Goal: Transaction & Acquisition: Purchase product/service

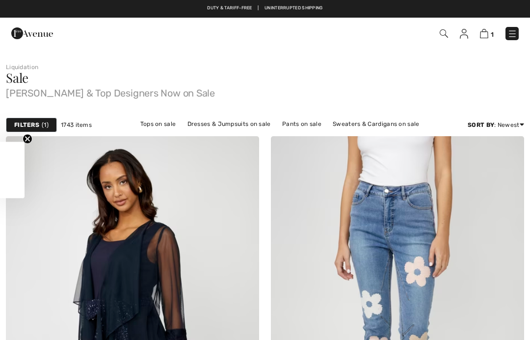
checkbox input "true"
click at [167, 126] on link "Tops on sale" at bounding box center [158, 124] width 46 height 13
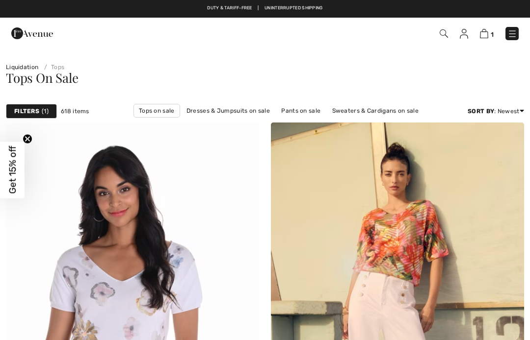
checkbox input "true"
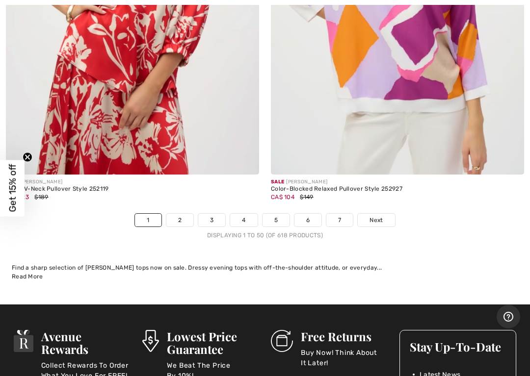
scroll to position [11014, 0]
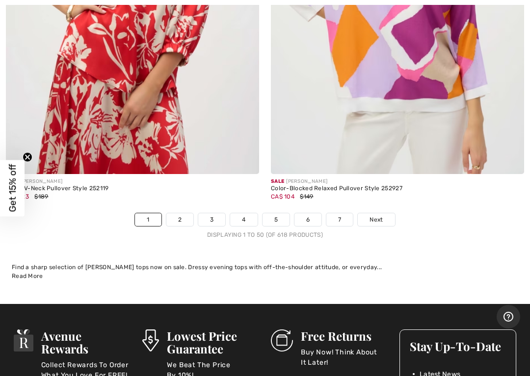
click at [178, 213] on link "2" at bounding box center [179, 219] width 27 height 13
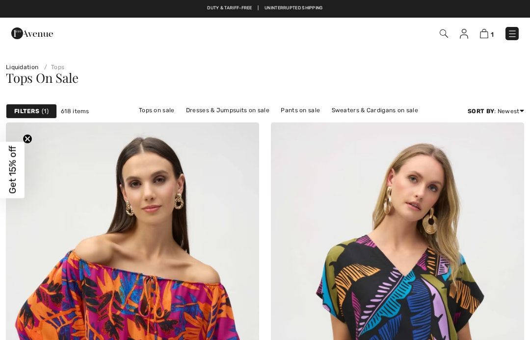
checkbox input "true"
click at [173, 115] on link "Tops on sale" at bounding box center [157, 110] width 46 height 13
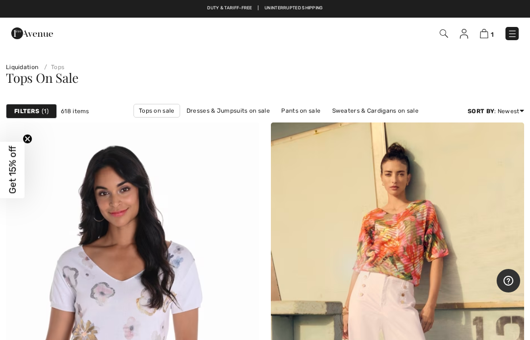
click at [43, 114] on span "1" at bounding box center [45, 111] width 7 height 9
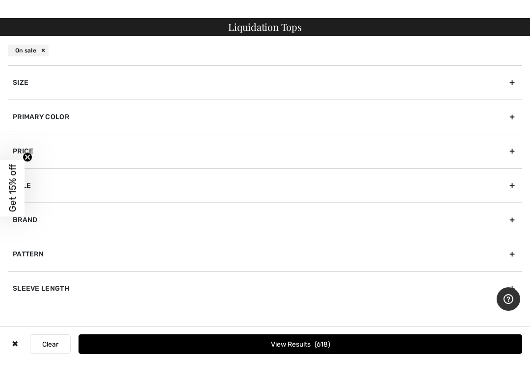
scroll to position [167, 0]
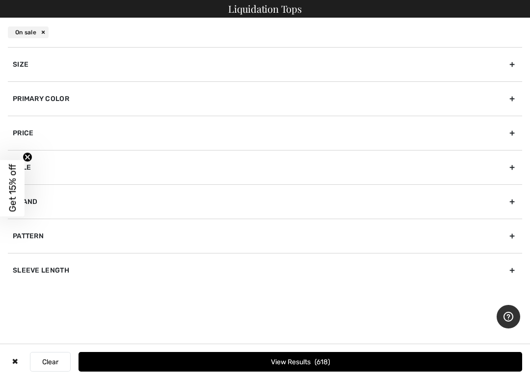
click at [509, 102] on div "Primary Color" at bounding box center [265, 98] width 514 height 34
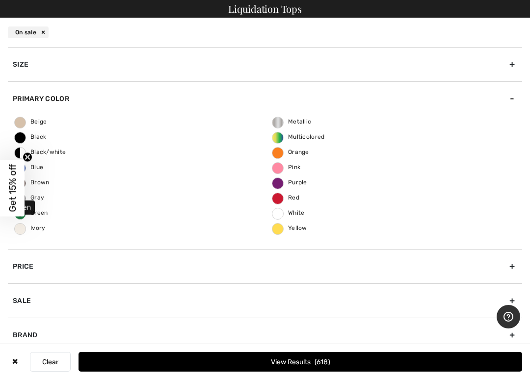
click at [43, 215] on span "Green" at bounding box center [31, 212] width 33 height 7
click at [0, 0] on input "Green" at bounding box center [0, 0] width 0 height 0
click at [362, 340] on button "View Results 80" at bounding box center [299, 362] width 443 height 20
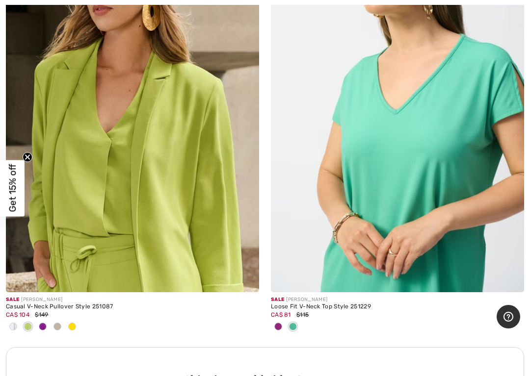
scroll to position [2385, 0]
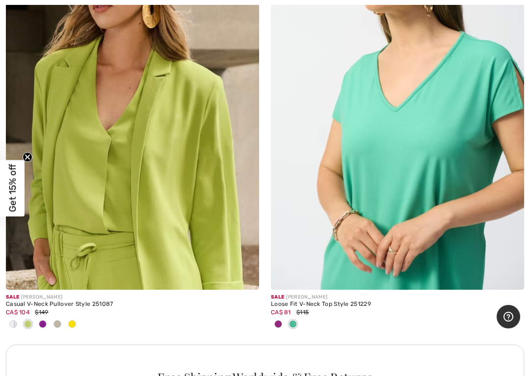
click at [138, 106] on img at bounding box center [132, 100] width 253 height 380
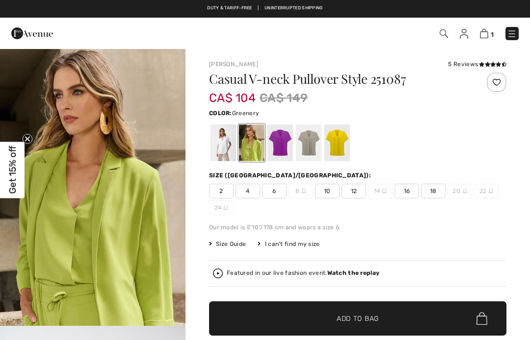
checkbox input "true"
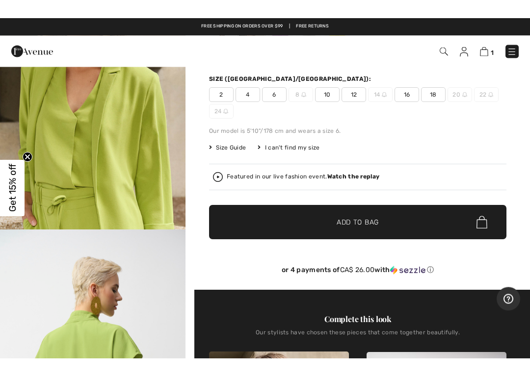
scroll to position [110, 0]
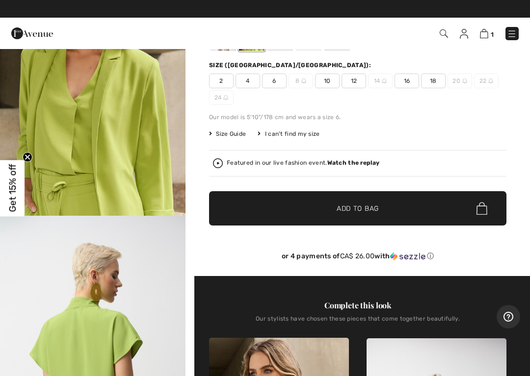
click at [331, 80] on span "10" at bounding box center [327, 81] width 25 height 15
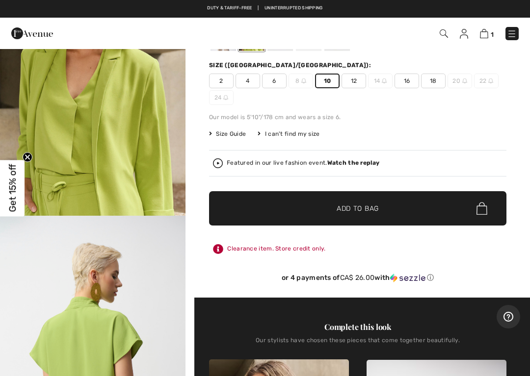
click at [352, 215] on span "✔ Added to Bag Add to Bag" at bounding box center [357, 208] width 297 height 34
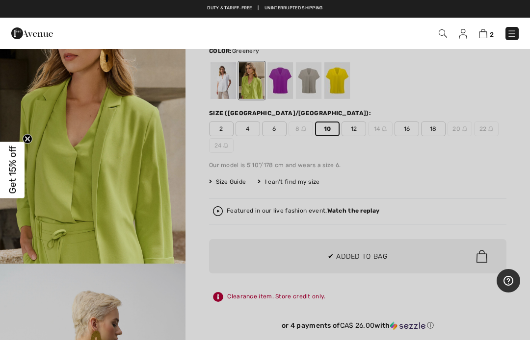
scroll to position [0, 0]
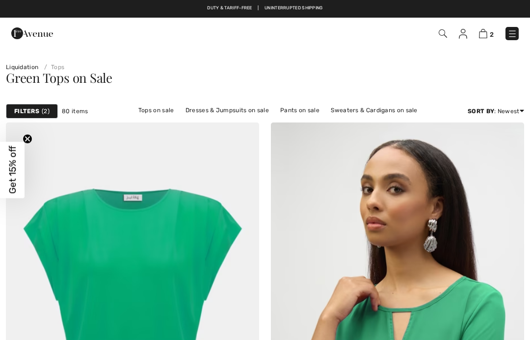
checkbox input "true"
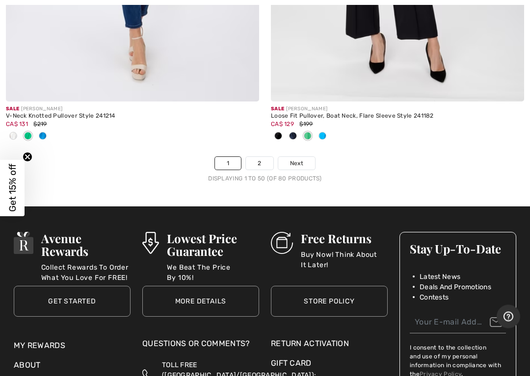
scroll to position [11217, 0]
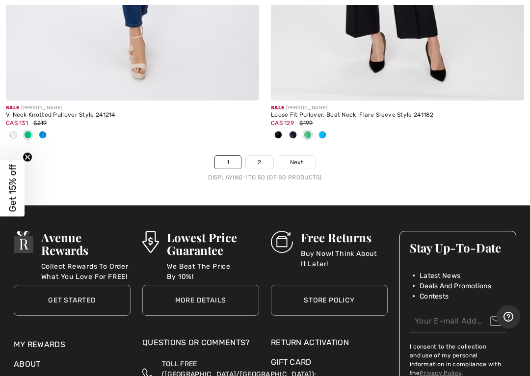
click at [258, 156] on link "2" at bounding box center [259, 162] width 27 height 13
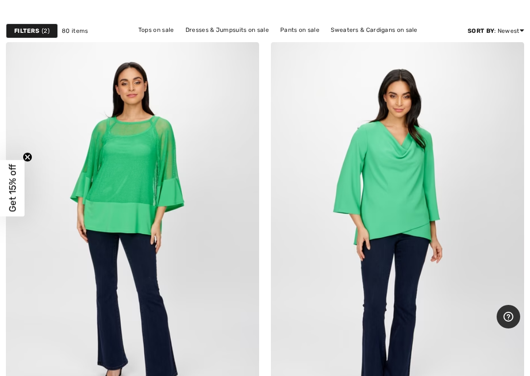
scroll to position [102, 0]
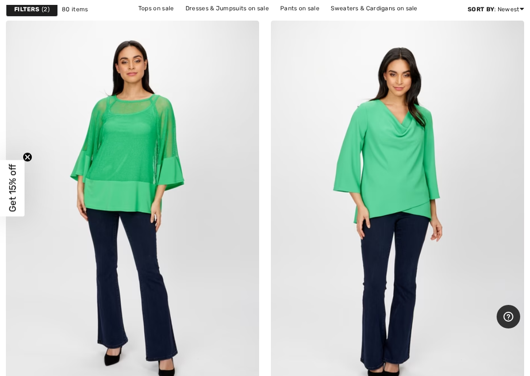
click at [439, 203] on img at bounding box center [397, 211] width 253 height 380
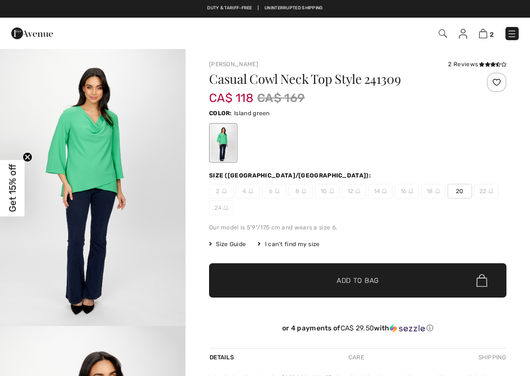
checkbox input "true"
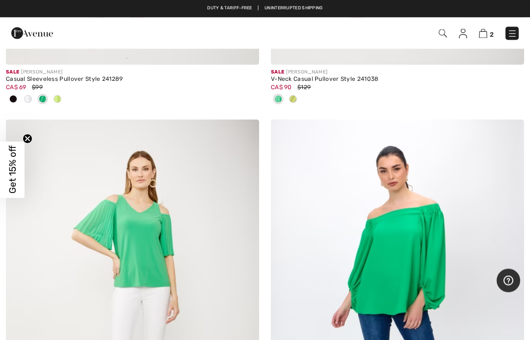
scroll to position [10261, 0]
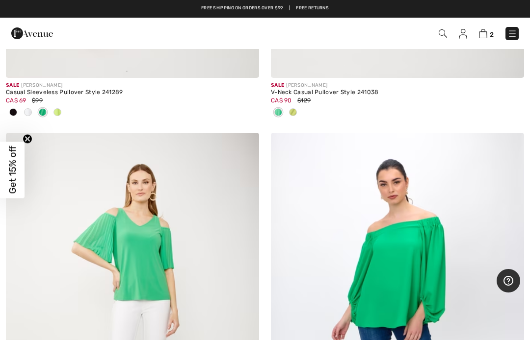
click at [443, 35] on img at bounding box center [443, 33] width 8 height 8
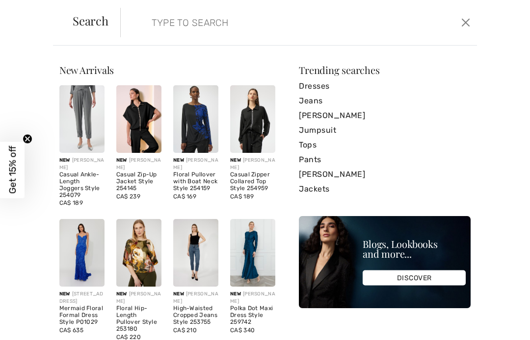
click at [149, 26] on input "search" at bounding box center [262, 22] width 236 height 29
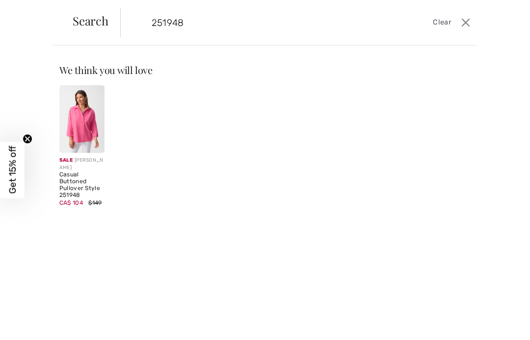
type input "251948"
click at [86, 121] on img at bounding box center [81, 119] width 45 height 68
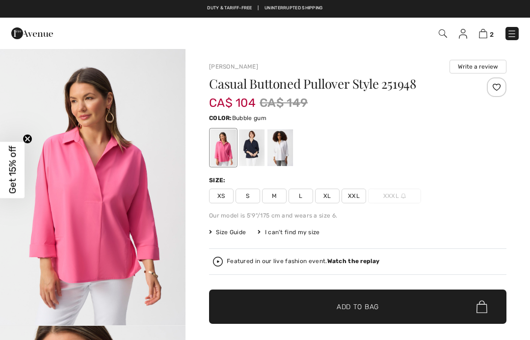
checkbox input "true"
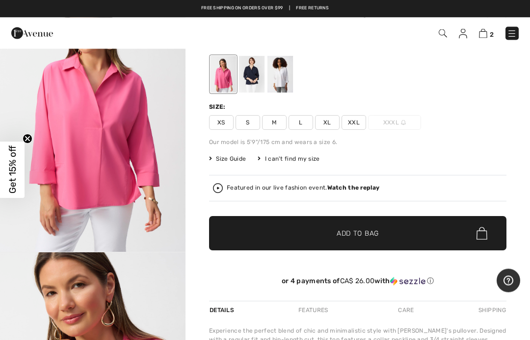
scroll to position [53, 0]
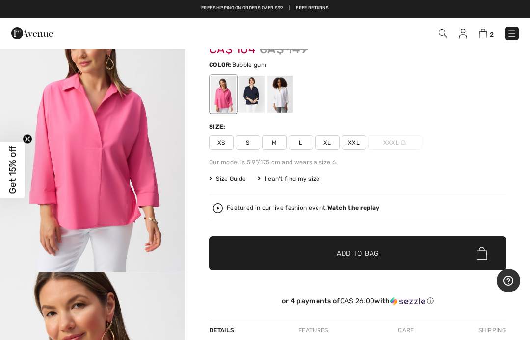
click at [365, 209] on strong "Watch the replay" at bounding box center [353, 208] width 52 height 7
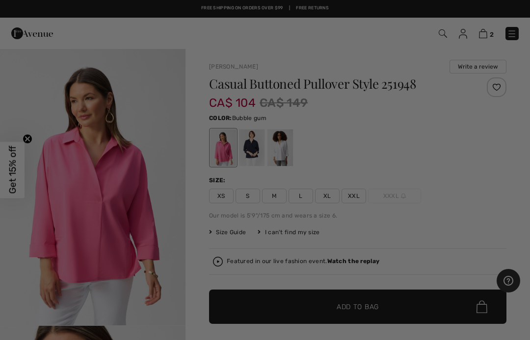
scroll to position [0, 0]
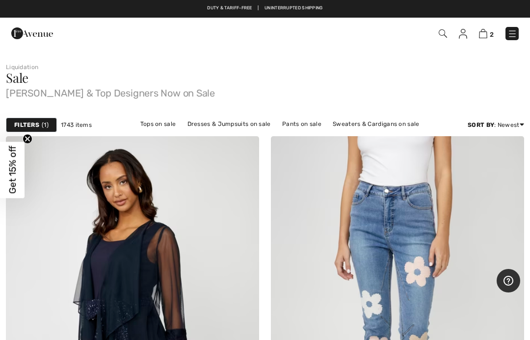
click at [446, 36] on img at bounding box center [443, 33] width 8 height 8
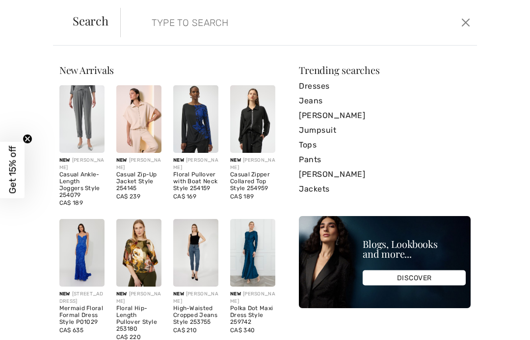
click at [172, 25] on input "search" at bounding box center [262, 22] width 236 height 29
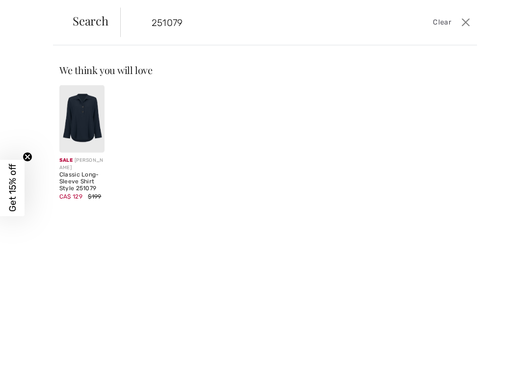
scroll to position [456, 0]
type input "251079"
click at [89, 122] on img at bounding box center [81, 119] width 45 height 68
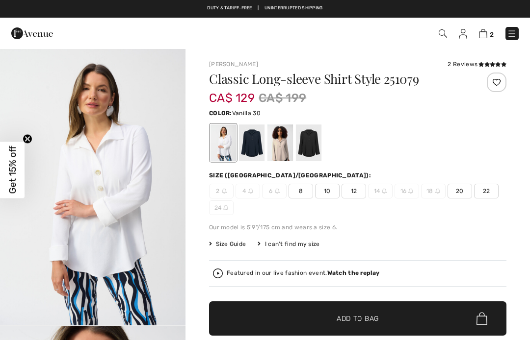
checkbox input "true"
click at [254, 149] on div at bounding box center [252, 143] width 26 height 37
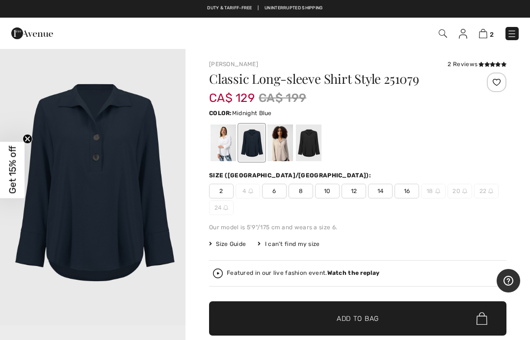
click at [285, 152] on div at bounding box center [280, 143] width 26 height 37
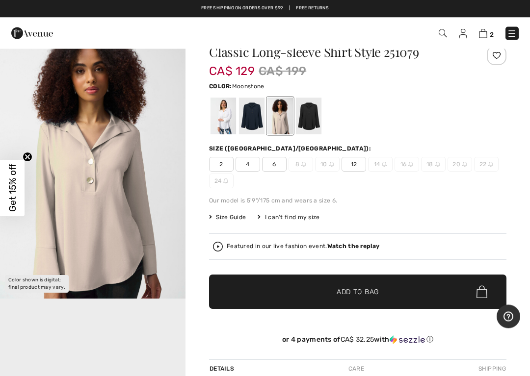
scroll to position [27, 0]
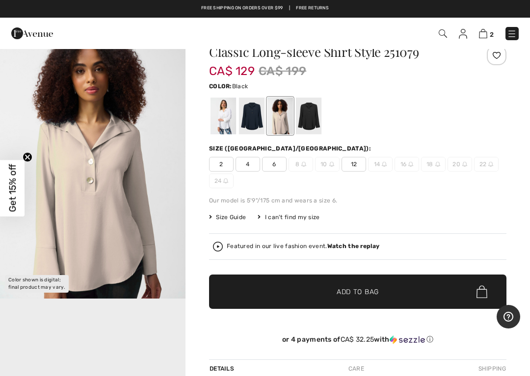
click at [312, 124] on div at bounding box center [309, 116] width 26 height 37
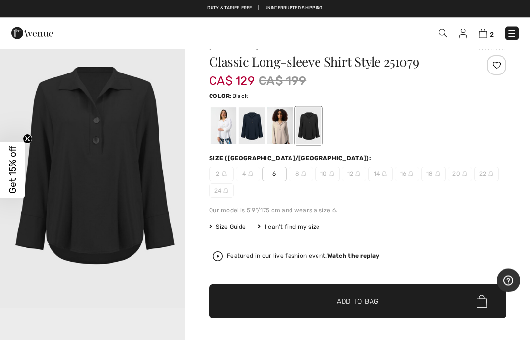
scroll to position [0, 0]
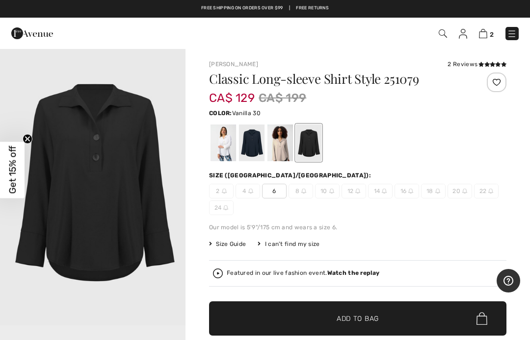
click at [224, 141] on div at bounding box center [223, 143] width 26 height 37
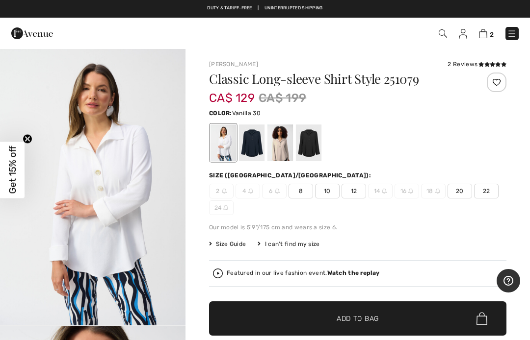
click at [443, 35] on img at bounding box center [443, 33] width 8 height 8
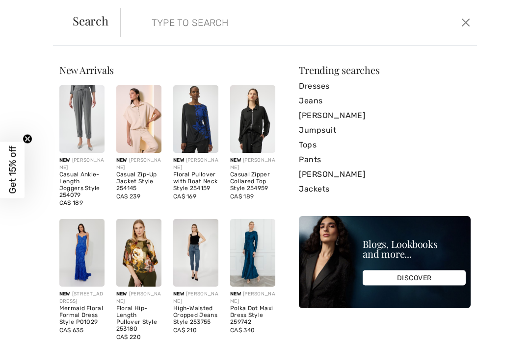
click at [173, 26] on input "search" at bounding box center [262, 22] width 236 height 29
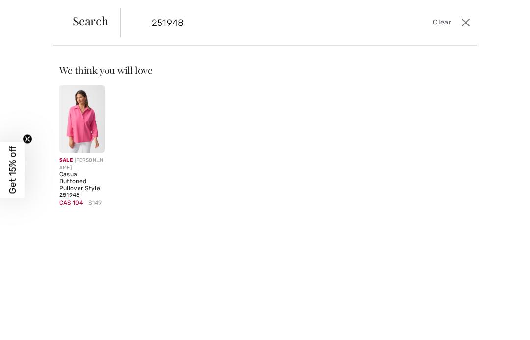
type input "251948"
click at [88, 126] on img at bounding box center [81, 119] width 45 height 68
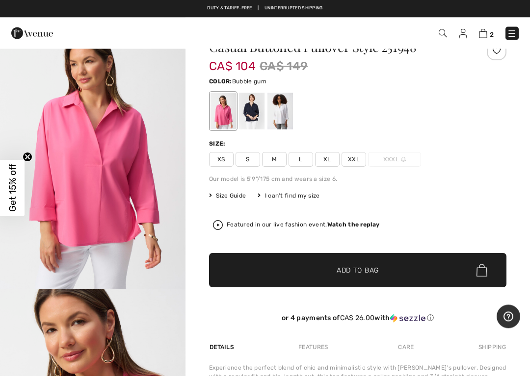
scroll to position [37, 0]
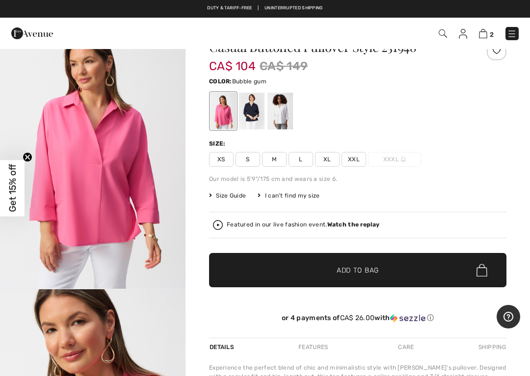
click at [359, 229] on div "Featured in our live fashion event. Watch the replay" at bounding box center [357, 225] width 289 height 10
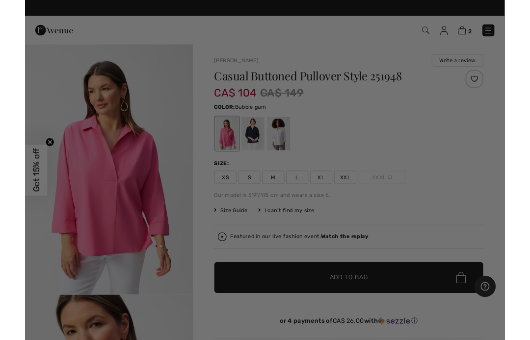
scroll to position [0, 0]
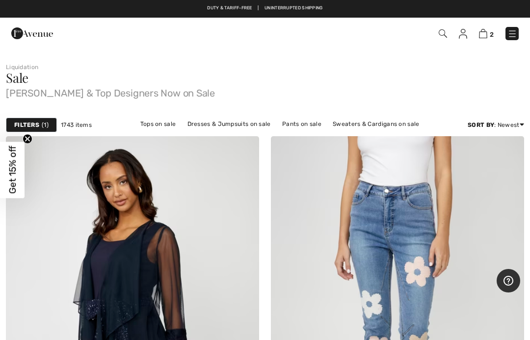
click at [487, 33] on img at bounding box center [483, 33] width 8 height 9
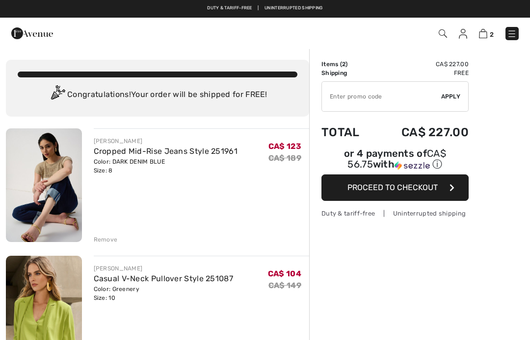
checkbox input "true"
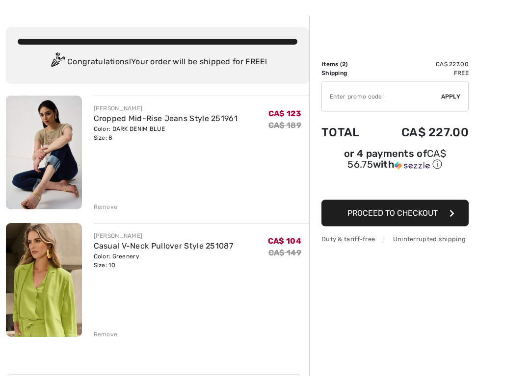
scroll to position [33, 0]
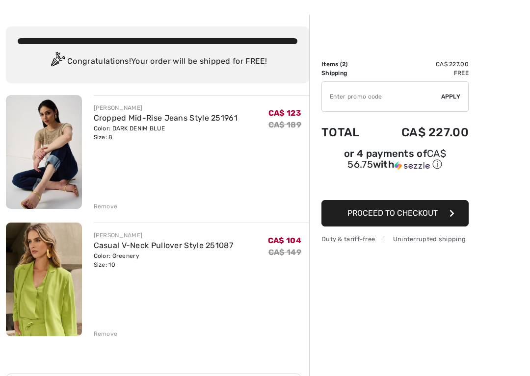
click at [369, 94] on input "TEXT" at bounding box center [381, 96] width 119 height 29
type input "EXTRA20"
click at [455, 94] on span "Apply" at bounding box center [451, 96] width 20 height 9
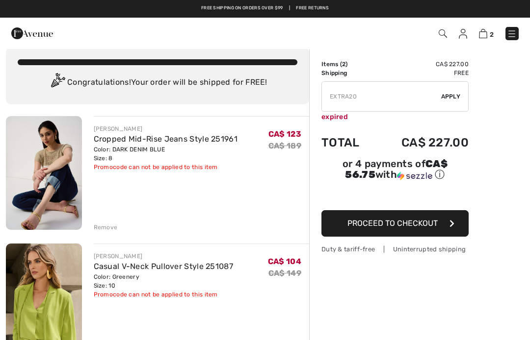
scroll to position [0, 0]
